Goal: Task Accomplishment & Management: Use online tool/utility

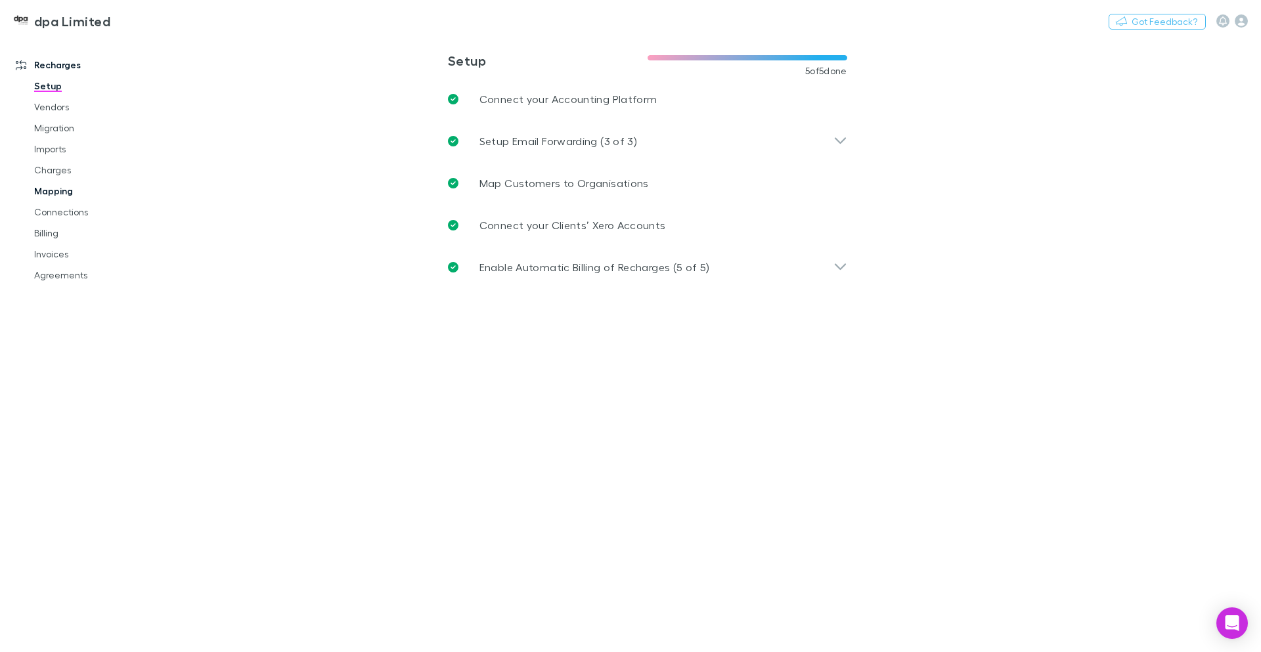
click at [53, 190] on link "Mapping" at bounding box center [99, 191] width 156 height 21
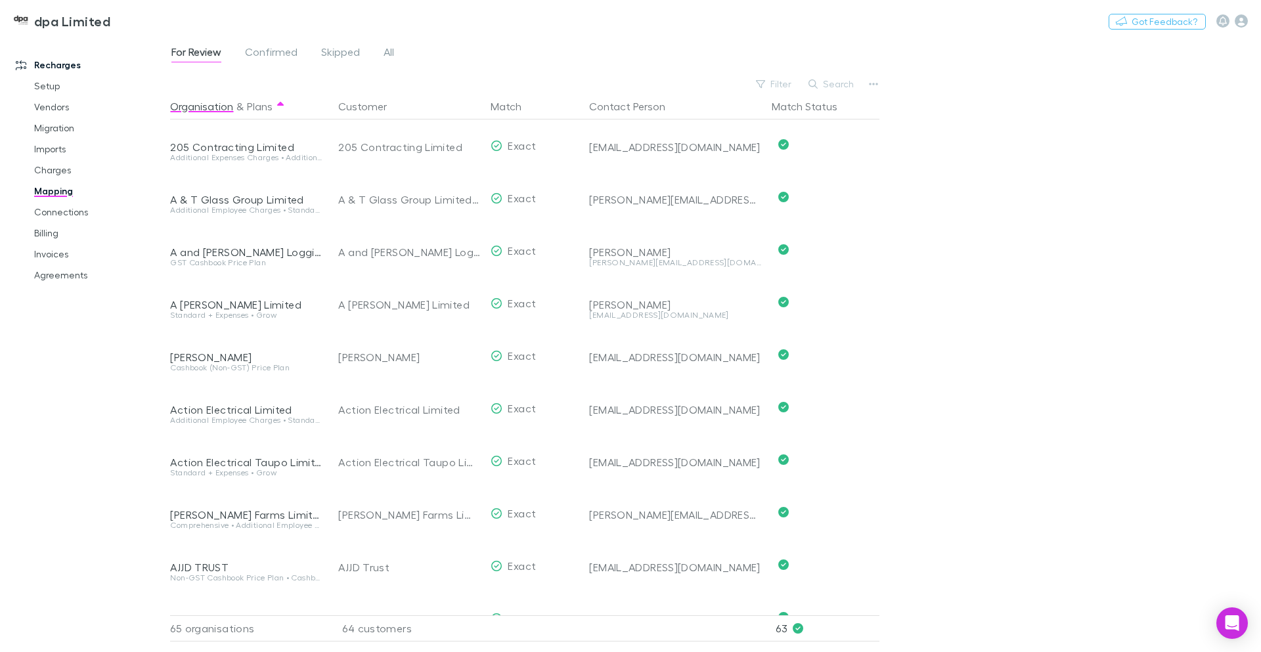
click at [1130, 242] on div "For Review Confirmed Skipped All Filter Search Organisation & Plans Customer Ma…" at bounding box center [715, 344] width 1091 height 615
click at [207, 51] on span "For Review" at bounding box center [196, 53] width 50 height 17
click at [250, 51] on span "Confirmed" at bounding box center [271, 53] width 53 height 17
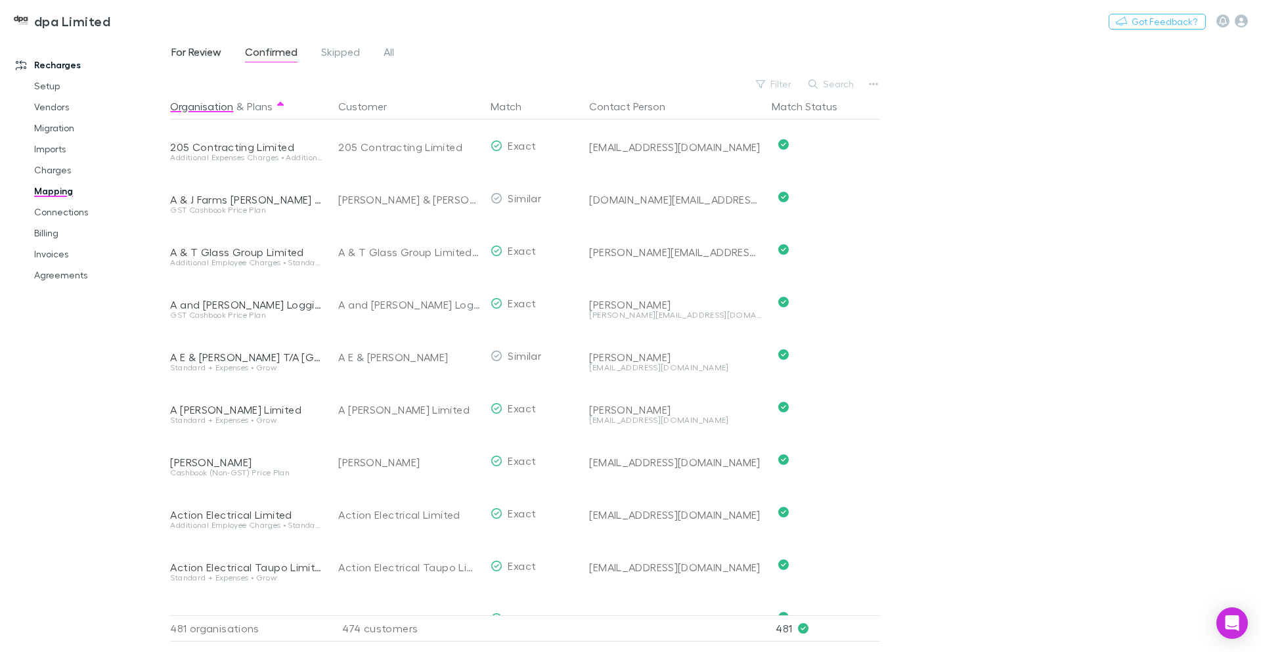
click at [208, 52] on span "For Review" at bounding box center [196, 53] width 50 height 17
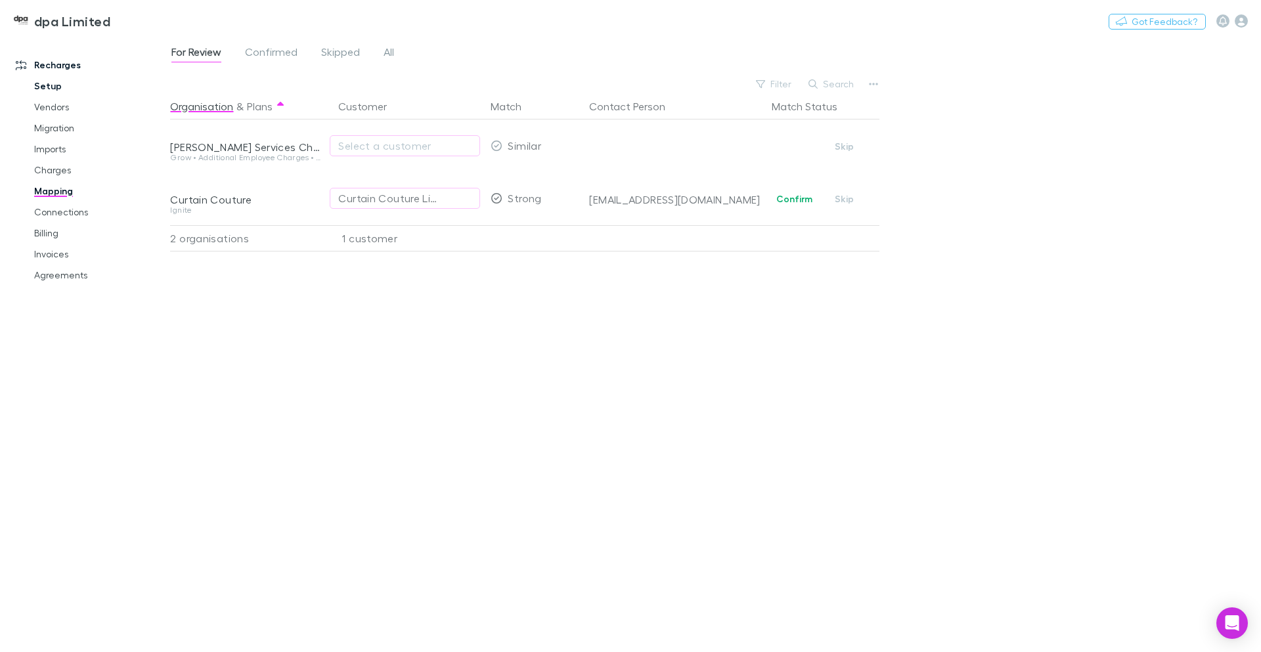
click at [50, 88] on link "Setup" at bounding box center [99, 86] width 156 height 21
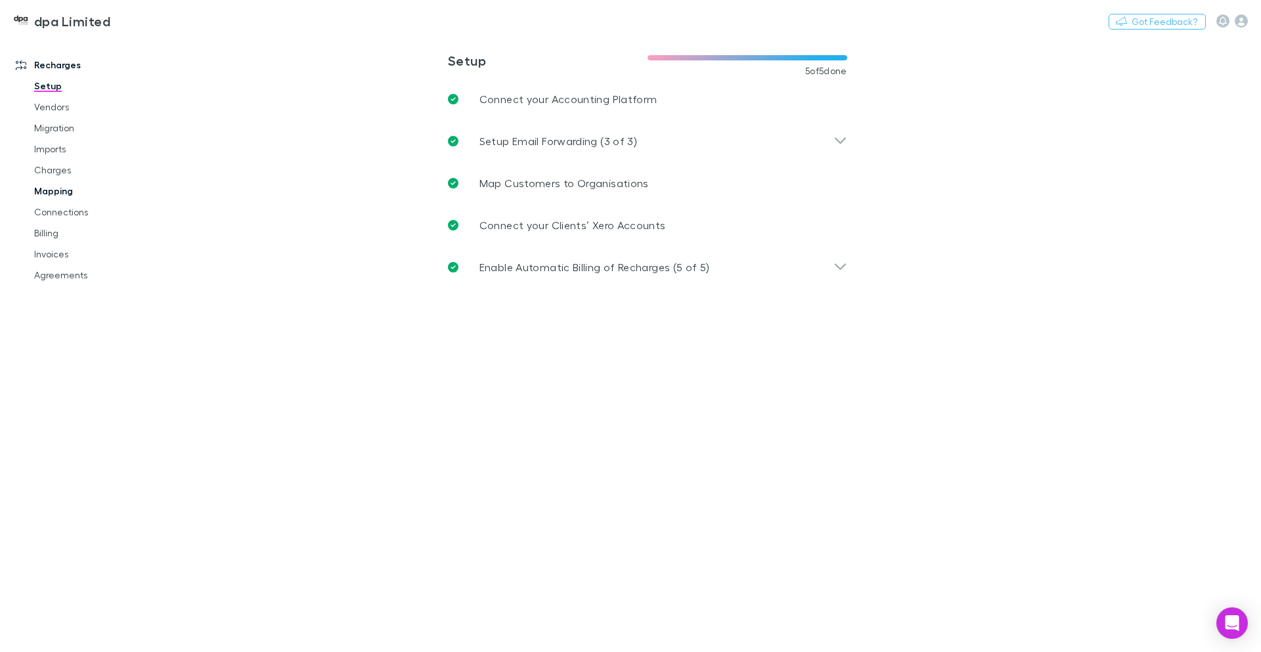
click at [50, 186] on link "Mapping" at bounding box center [99, 191] width 156 height 21
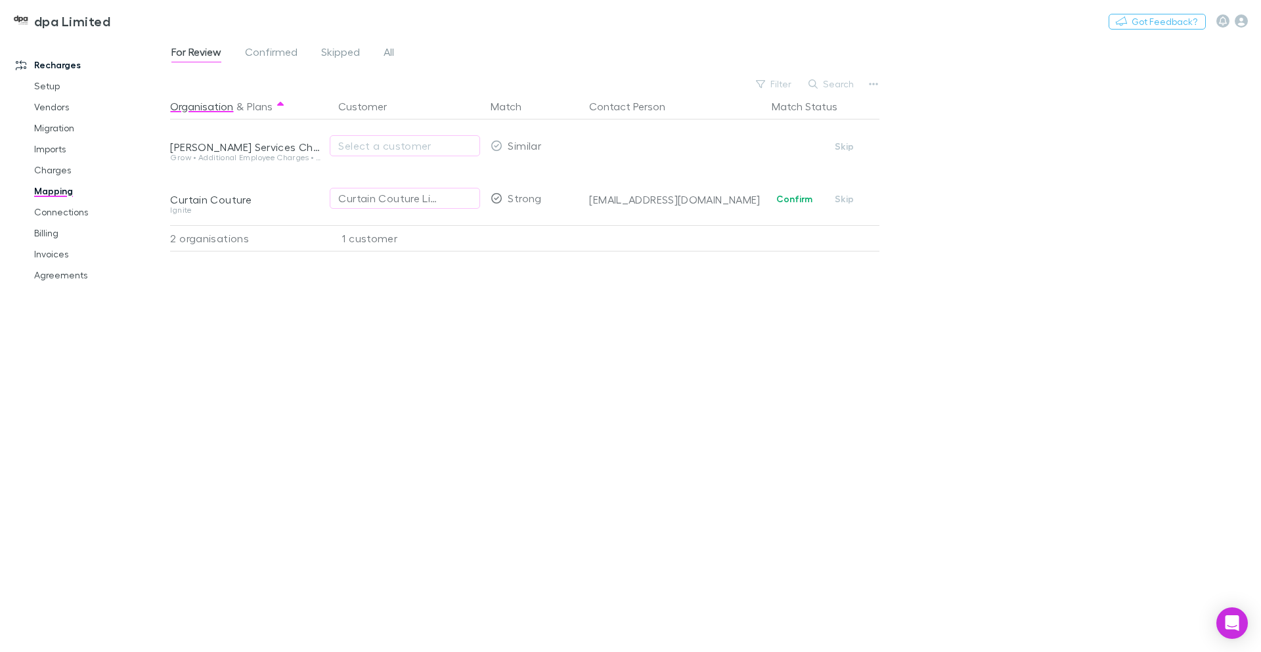
click at [960, 429] on div "For Review Confirmed Skipped All Filter Search Organisation & Plans Customer Ma…" at bounding box center [715, 344] width 1091 height 615
